Goal: Task Accomplishment & Management: Manage account settings

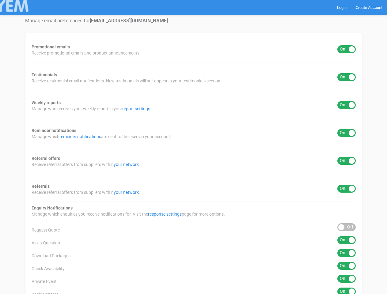
click at [194, 147] on div "Promotional emails ON OFF Receive promotional emails and product announcements.…" at bounding box center [193, 228] width 337 height 391
click at [347, 49] on div "ON OFF" at bounding box center [347, 49] width 18 height 8
click at [347, 77] on div "ON OFF" at bounding box center [347, 77] width 18 height 8
click at [347, 105] on div "ON OFF" at bounding box center [347, 105] width 18 height 8
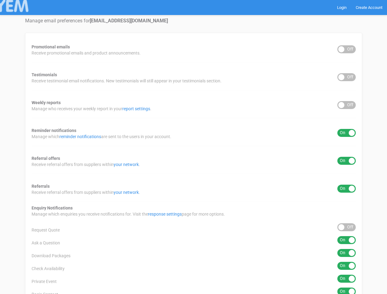
click at [347, 133] on div "ON OFF" at bounding box center [347, 133] width 18 height 8
click at [347, 161] on div "ON OFF" at bounding box center [347, 161] width 18 height 8
click at [347, 189] on div "ON OFF" at bounding box center [347, 189] width 18 height 8
click at [347, 228] on div "ON OFF" at bounding box center [347, 228] width 18 height 8
click at [347, 241] on div "ON OFF" at bounding box center [347, 241] width 18 height 8
